Goal: Complete application form

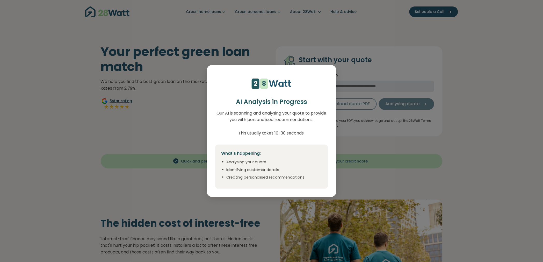
click at [262, 49] on div "4 5 6 7 8 9 1 2 1 2 3 4 5 6 7 8 Watt AI Analysis in Progress Our AI is scanning…" at bounding box center [271, 131] width 543 height 262
click at [253, 176] on li "Creating personalised recommendations" at bounding box center [274, 178] width 95 height 6
click at [250, 153] on h4 "What's happening:" at bounding box center [272, 153] width 101 height 5
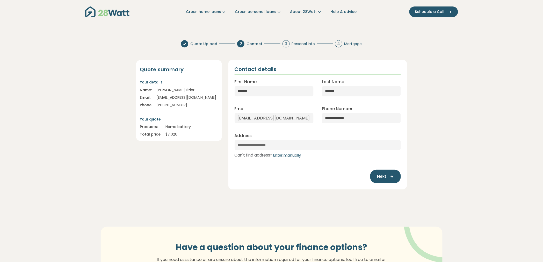
select select "***"
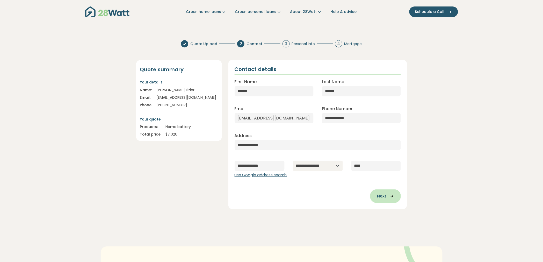
click at [384, 195] on span "Next" at bounding box center [381, 196] width 9 height 6
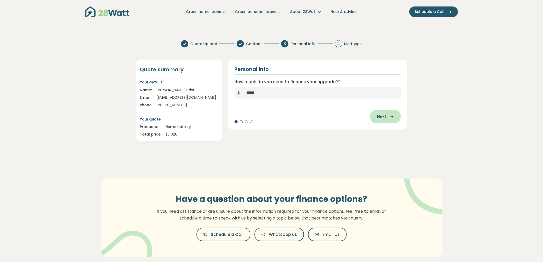
click at [381, 117] on span "Next" at bounding box center [381, 117] width 9 height 6
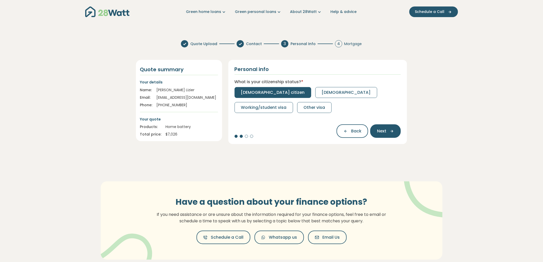
click at [264, 91] on span "[DEMOGRAPHIC_DATA] citizen" at bounding box center [273, 92] width 64 height 6
click at [288, 90] on span "Part-time" at bounding box center [287, 92] width 20 height 6
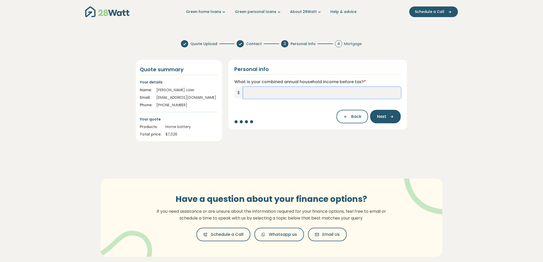
click at [247, 91] on input "What is your combined annual household income before tax? *" at bounding box center [323, 92] width 158 height 11
type input "******"
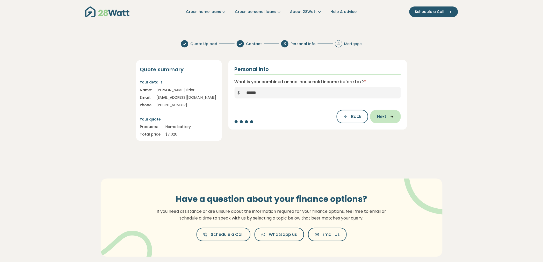
click at [379, 115] on span "Next" at bounding box center [381, 117] width 9 height 6
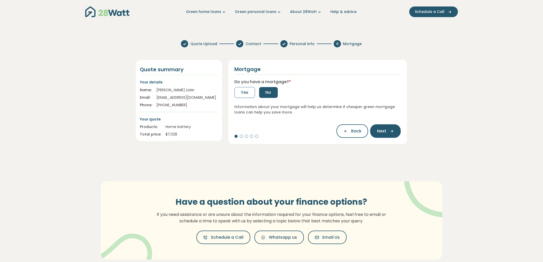
click at [266, 91] on span "No" at bounding box center [269, 92] width 6 height 6
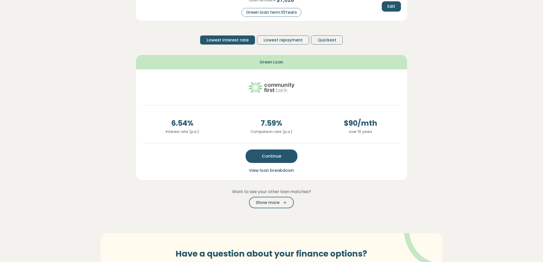
scroll to position [86, 0]
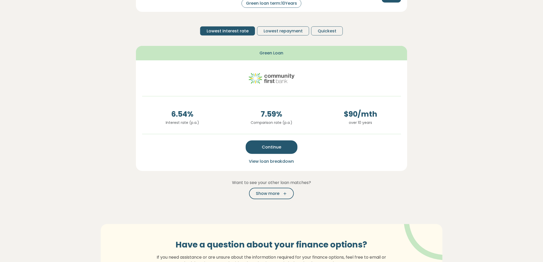
drag, startPoint x: 284, startPoint y: 159, endPoint x: 494, endPoint y: 129, distance: 212.8
click at [494, 129] on section "Here are your preliminary matches 5 star rating Loan amount: $ 7,026 Green loan…" at bounding box center [271, 130] width 543 height 386
click at [272, 191] on span "Show more" at bounding box center [268, 193] width 24 height 6
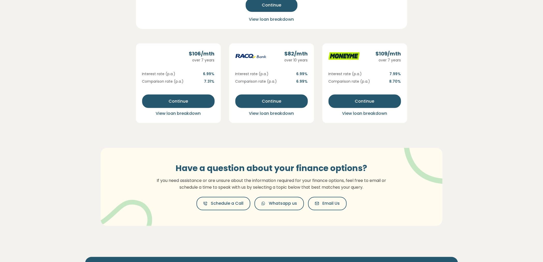
scroll to position [201, 0]
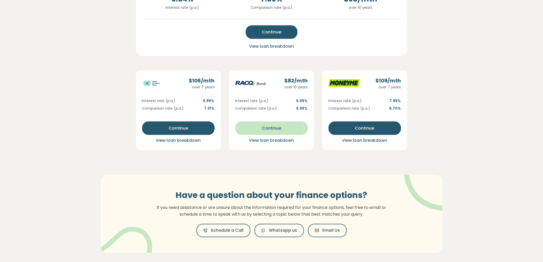
click at [272, 125] on span "Continue" at bounding box center [271, 128] width 19 height 6
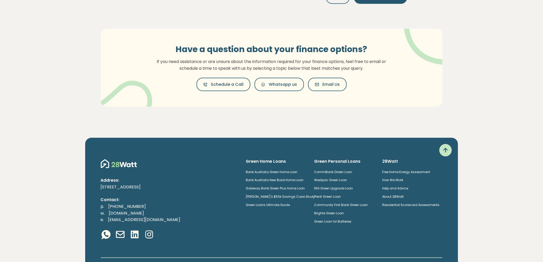
scroll to position [173, 0]
